Goal: Entertainment & Leisure: Browse casually

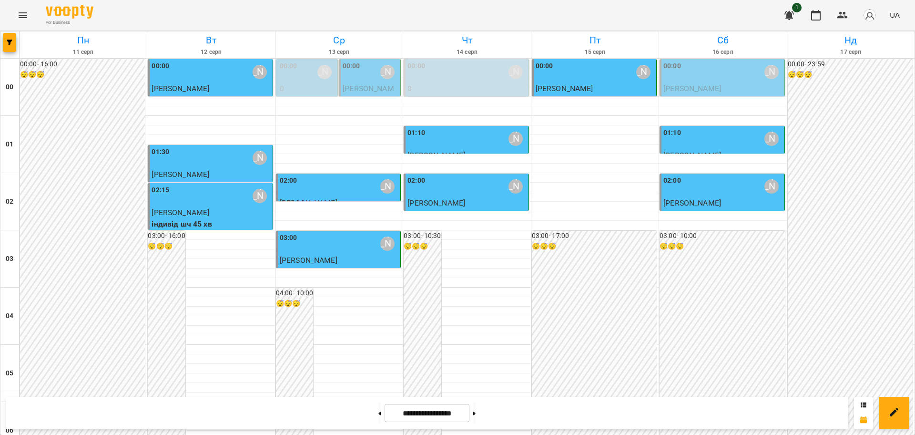
scroll to position [563, 0]
click at [25, 12] on icon "Menu" at bounding box center [23, 15] width 9 height 6
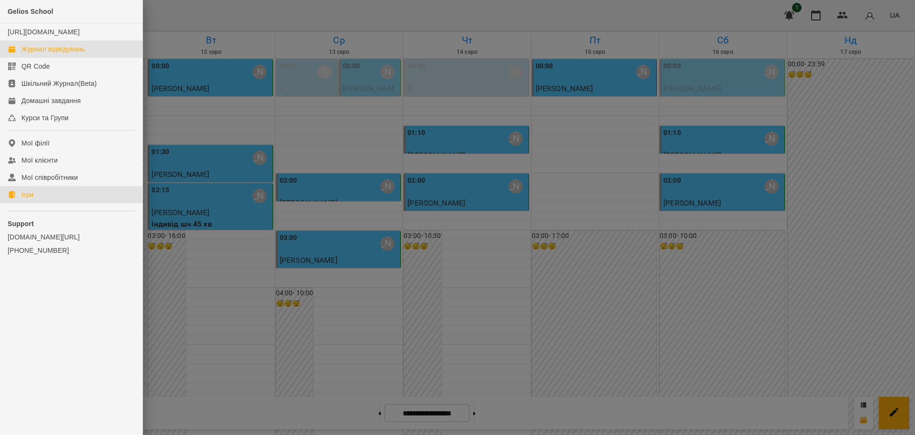
click at [28, 199] on div "Ігри" at bounding box center [27, 195] width 12 height 10
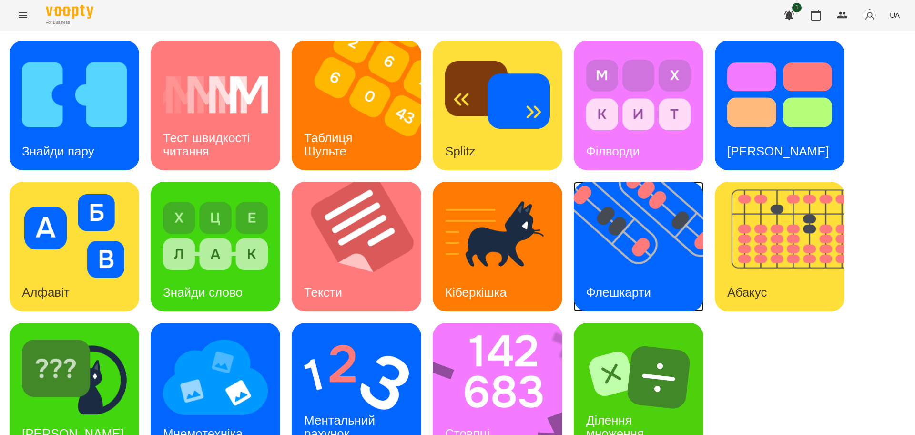
click at [650, 242] on img at bounding box center [645, 247] width 142 height 130
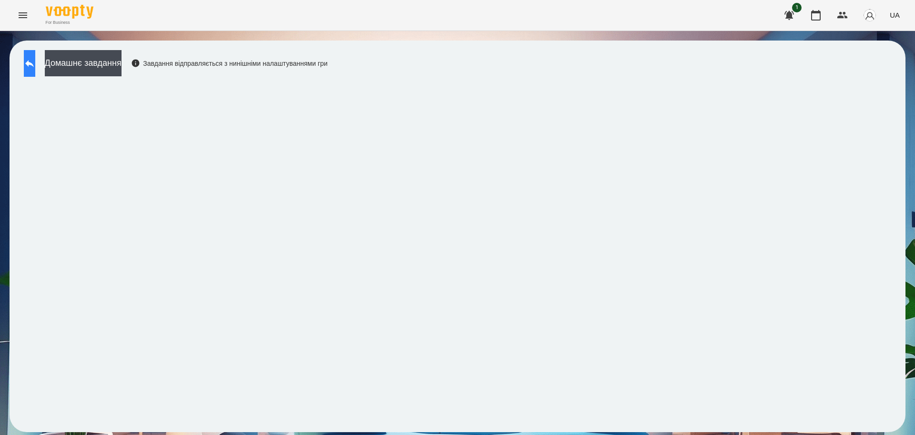
click at [34, 65] on icon at bounding box center [29, 63] width 9 height 7
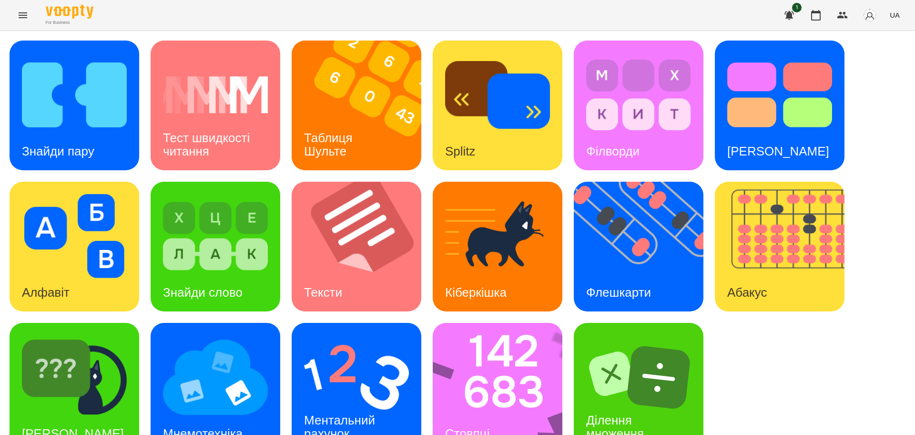
scroll to position [27, 0]
click at [240, 367] on img at bounding box center [215, 377] width 105 height 84
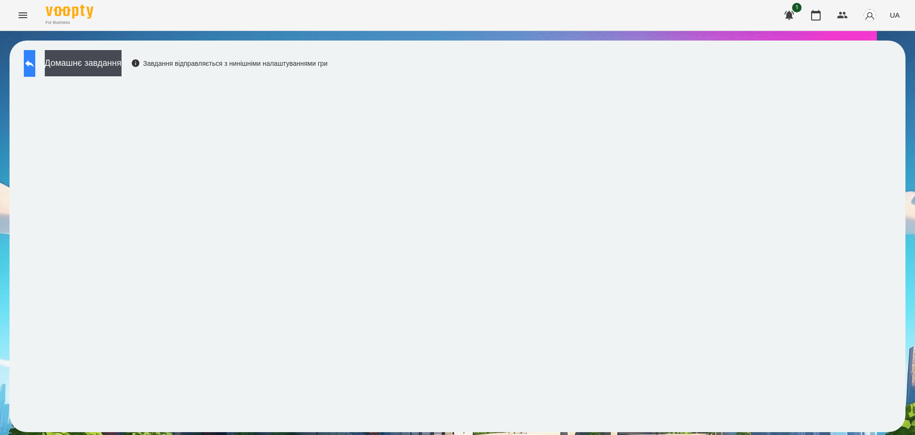
click at [35, 67] on icon at bounding box center [29, 63] width 11 height 11
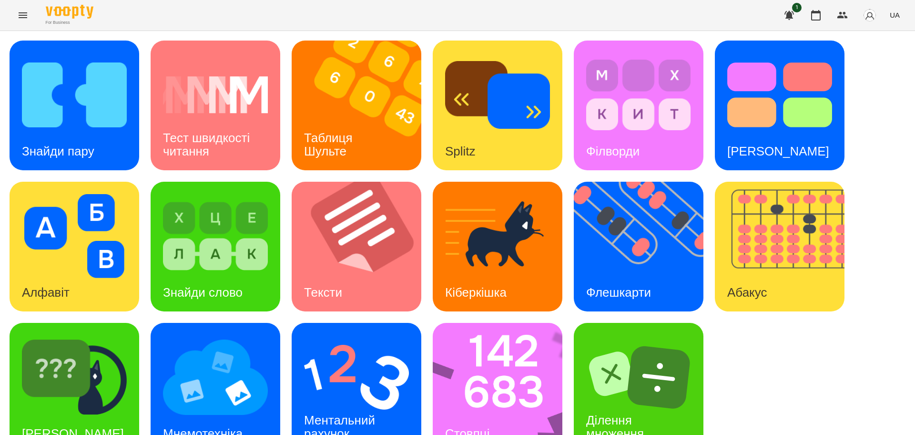
scroll to position [27, 0]
click at [498, 356] on img at bounding box center [504, 388] width 142 height 130
